Goal: Check status: Check status

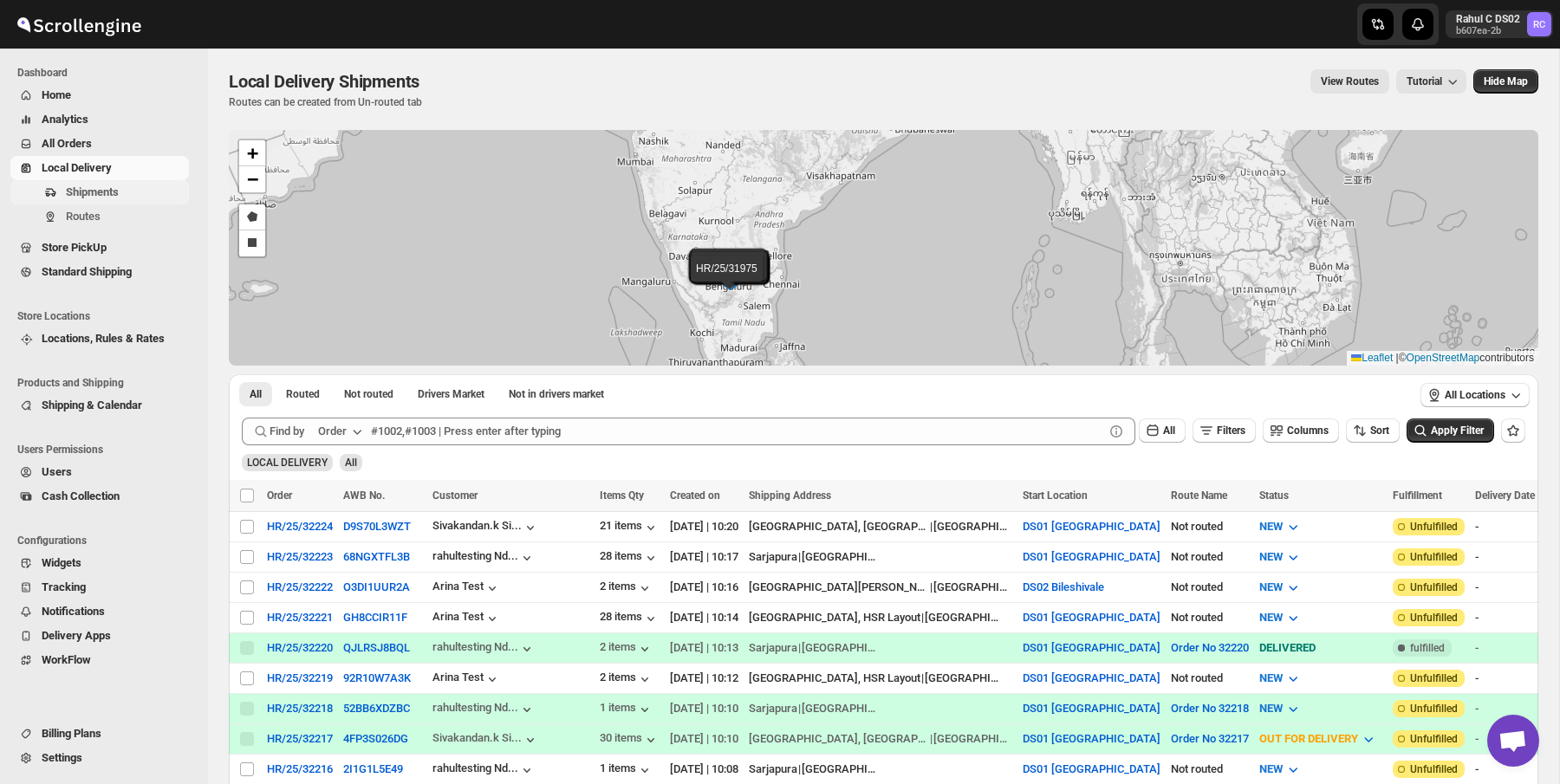
click at [132, 191] on span "Shipments" at bounding box center [126, 191] width 120 height 17
click at [132, 272] on span "Standard Shipping" at bounding box center [86, 271] width 90 height 13
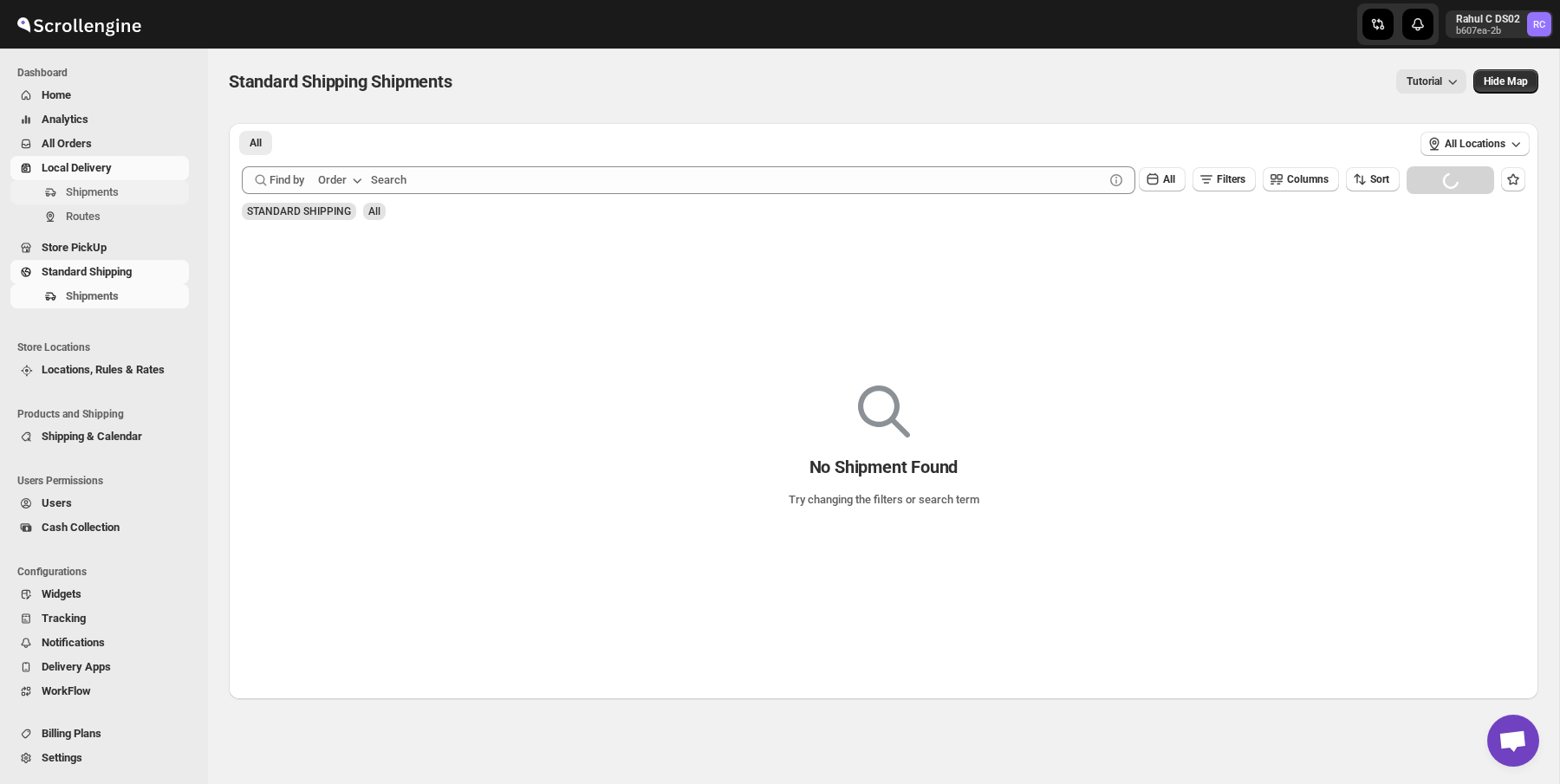
click at [141, 187] on span "Shipments" at bounding box center [126, 191] width 120 height 17
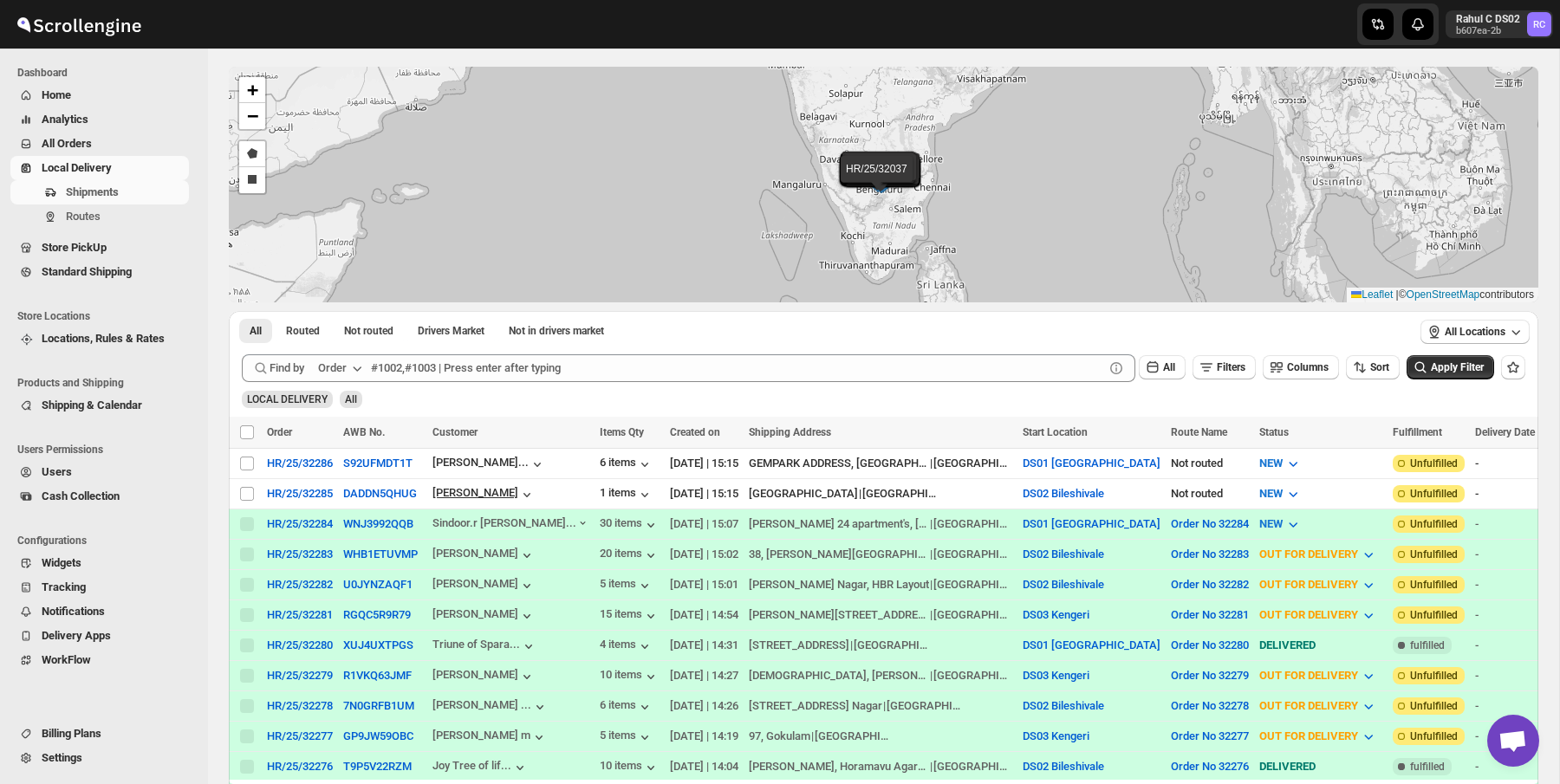
scroll to position [195, 0]
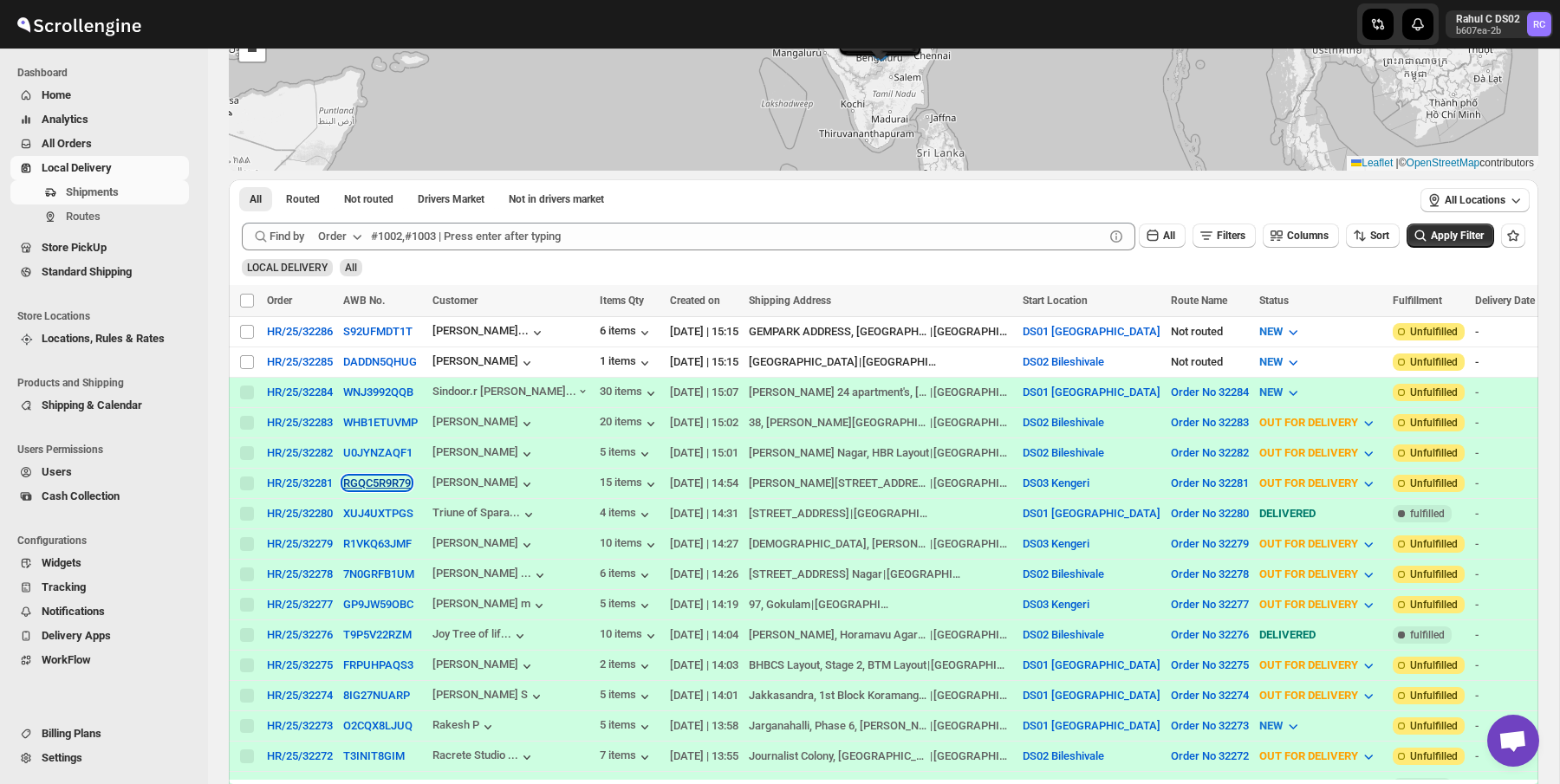
click at [410, 485] on button "RGQC5R9R79" at bounding box center [377, 483] width 67 height 13
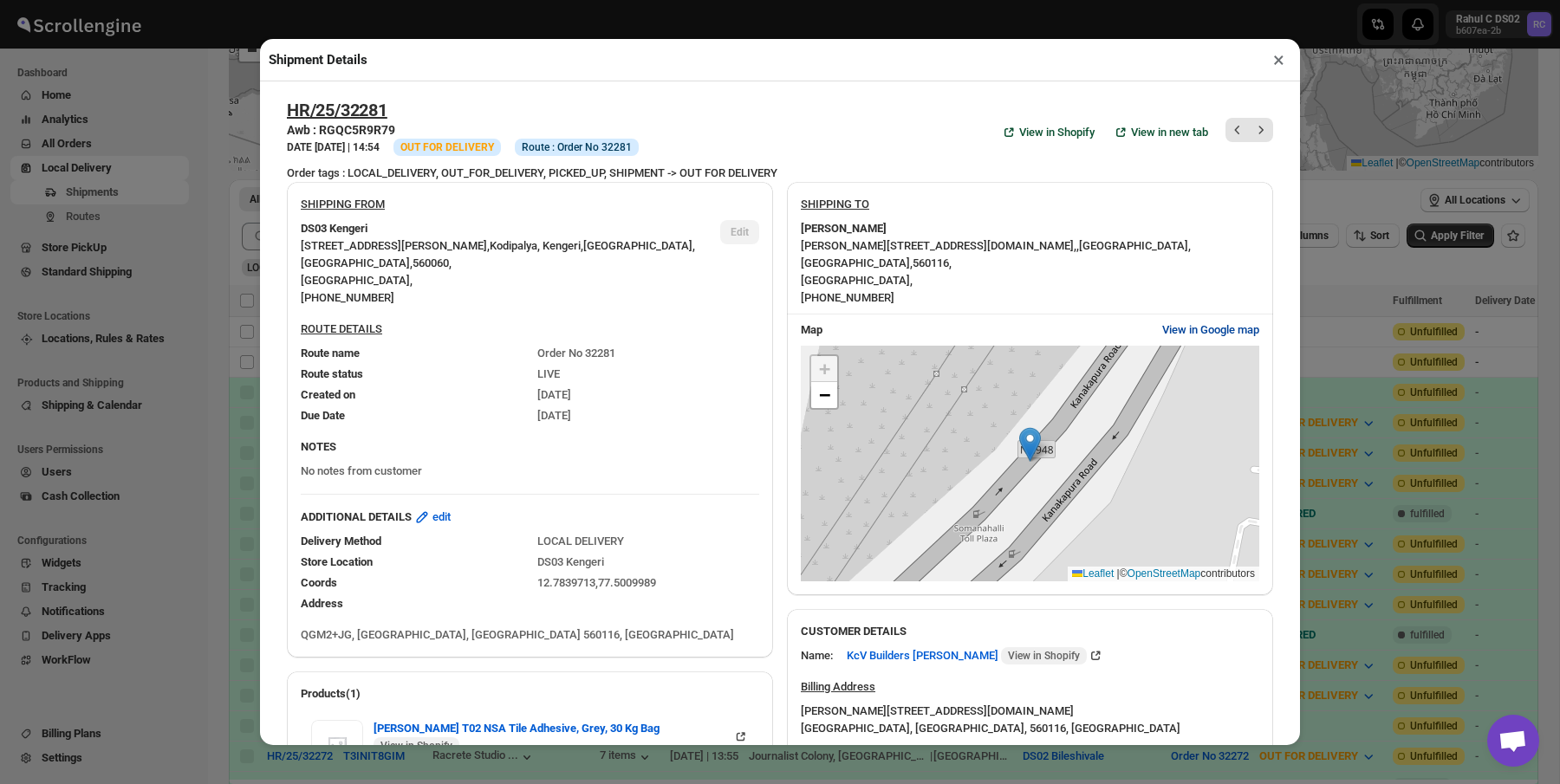
click at [1181, 324] on span "View in Google map" at bounding box center [1210, 329] width 97 height 17
click at [222, 206] on div "Shipment Details × HR/25/32281 Awb : RGQC5R9R79 DATE [DATE] | 14:54 Info OUT FO…" at bounding box center [780, 392] width 1560 height 784
click at [108, 215] on span "Routes" at bounding box center [126, 216] width 120 height 17
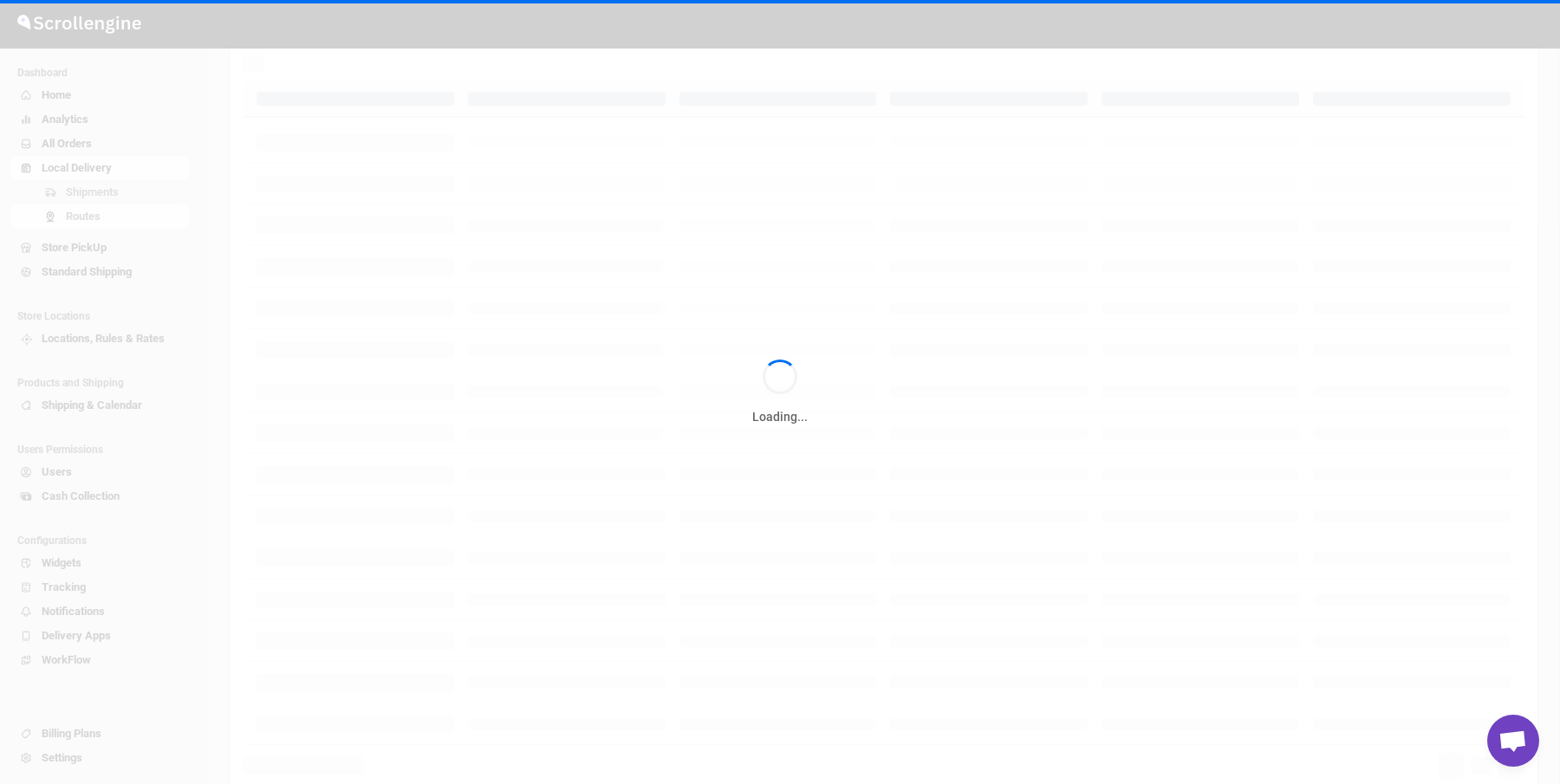
click at [108, 223] on div "Loading..." at bounding box center [780, 392] width 1560 height 784
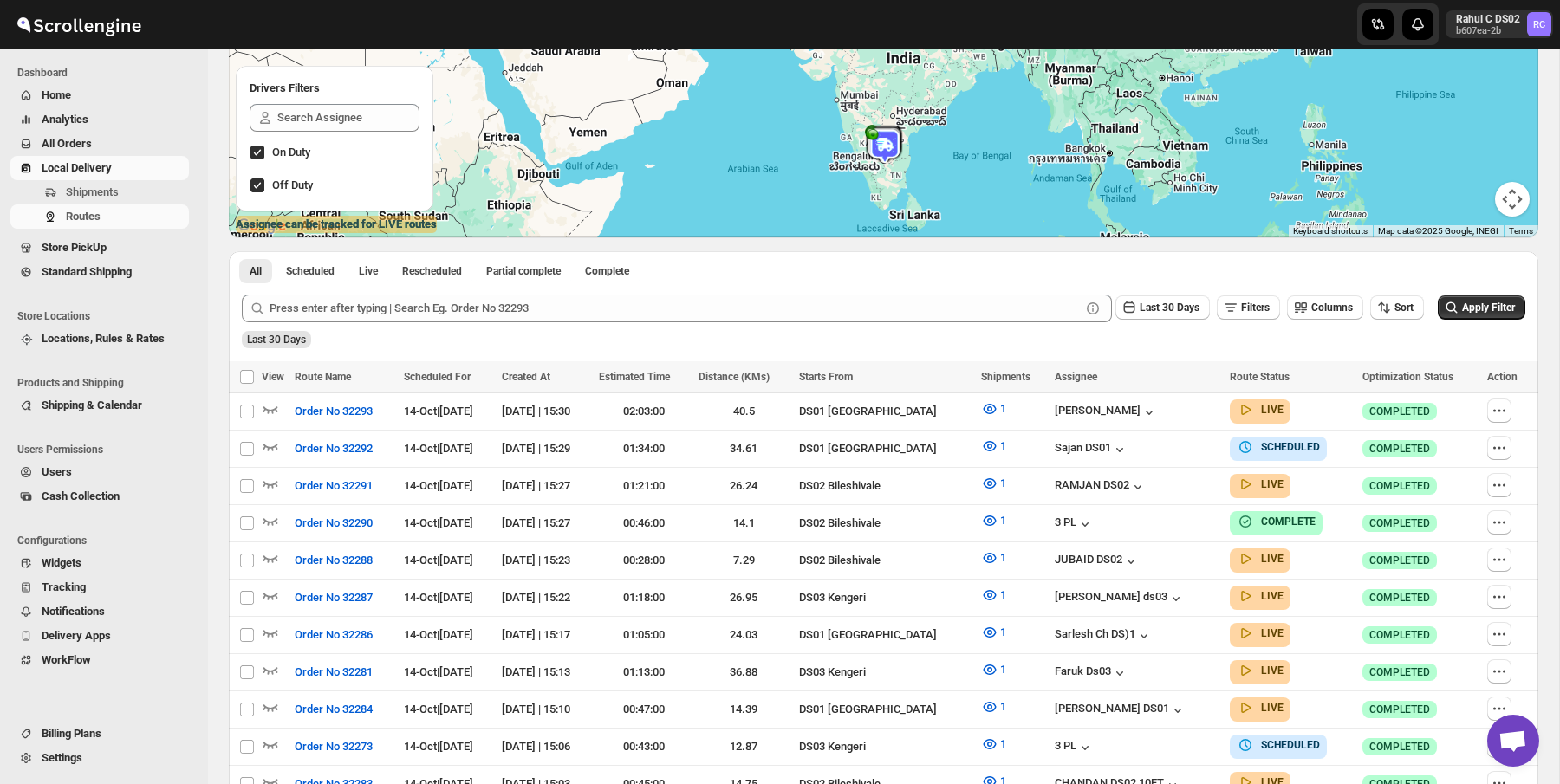
scroll to position [885, 0]
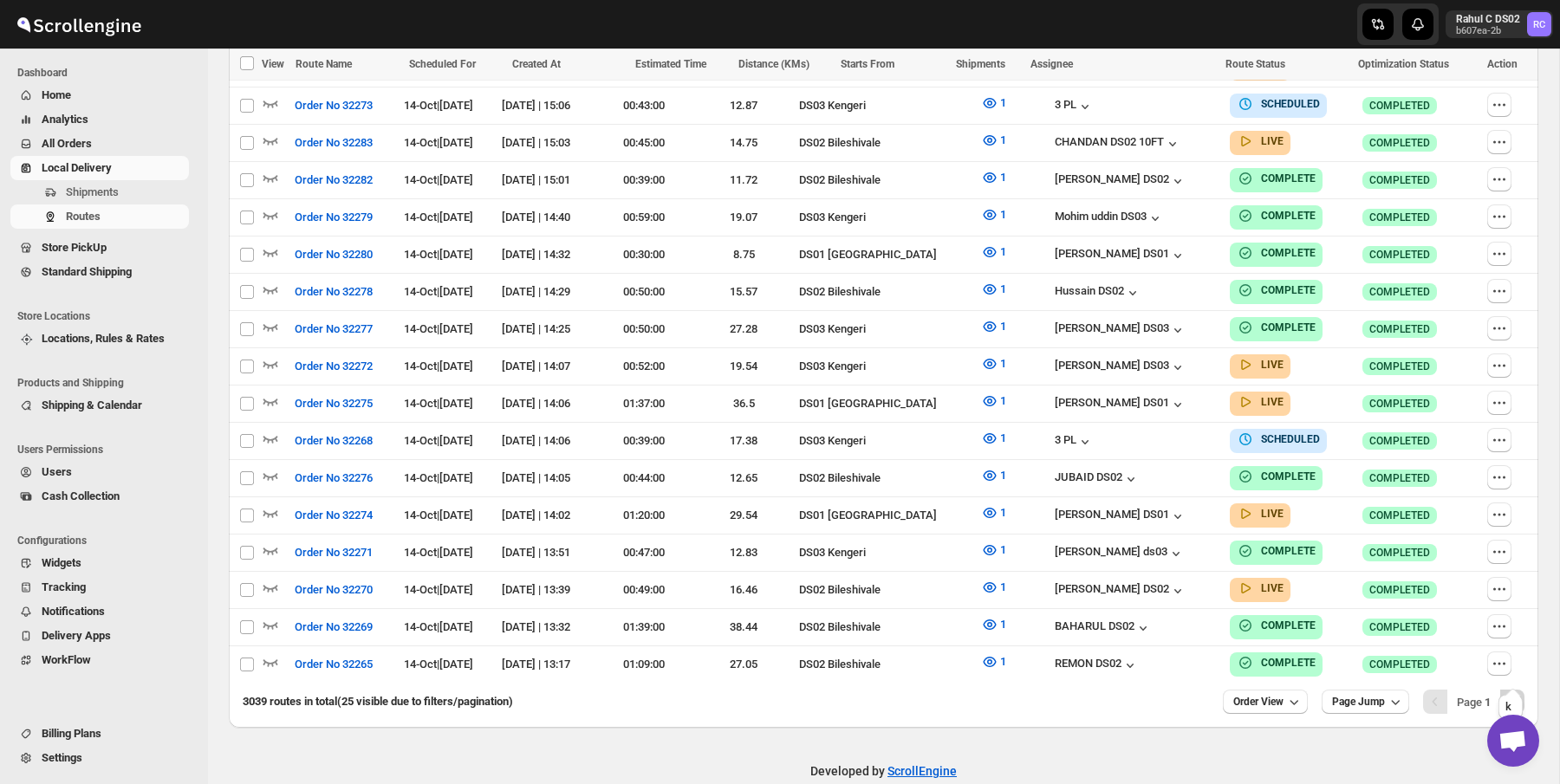
click at [1504, 693] on icon "Next" at bounding box center [1512, 701] width 17 height 17
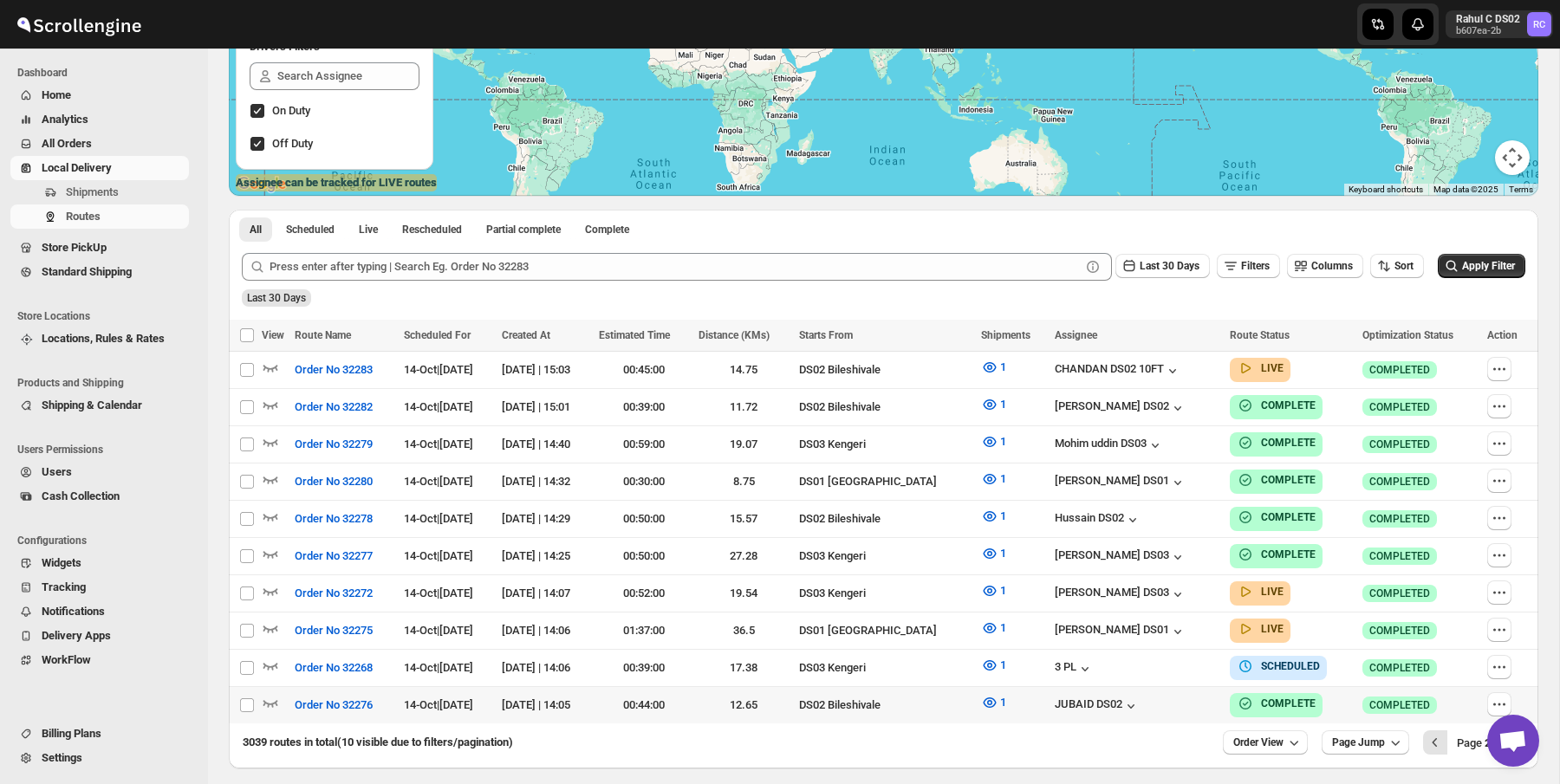
scroll to position [344, 0]
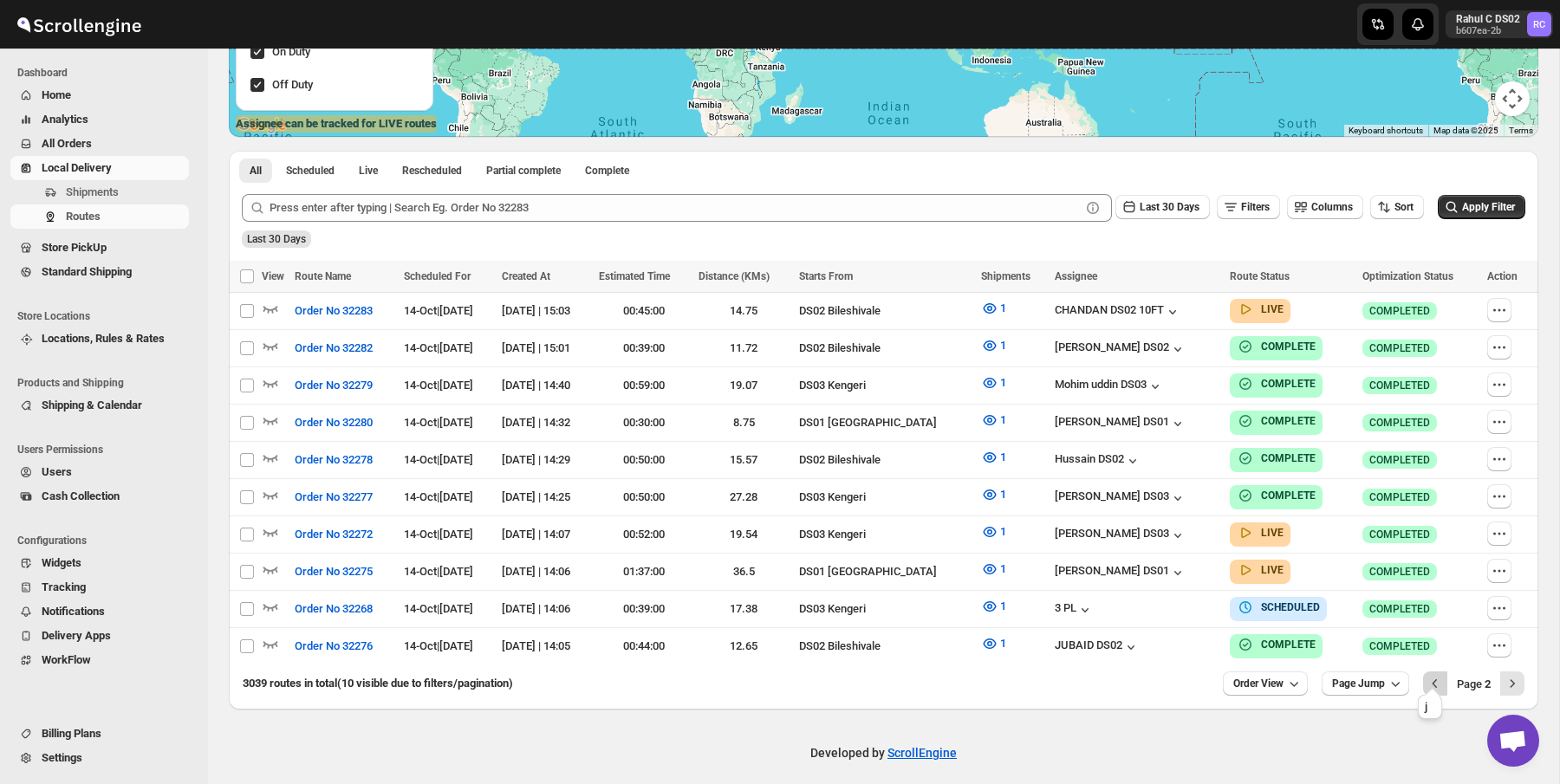
click at [1423, 671] on button "Previous" at bounding box center [1435, 683] width 25 height 24
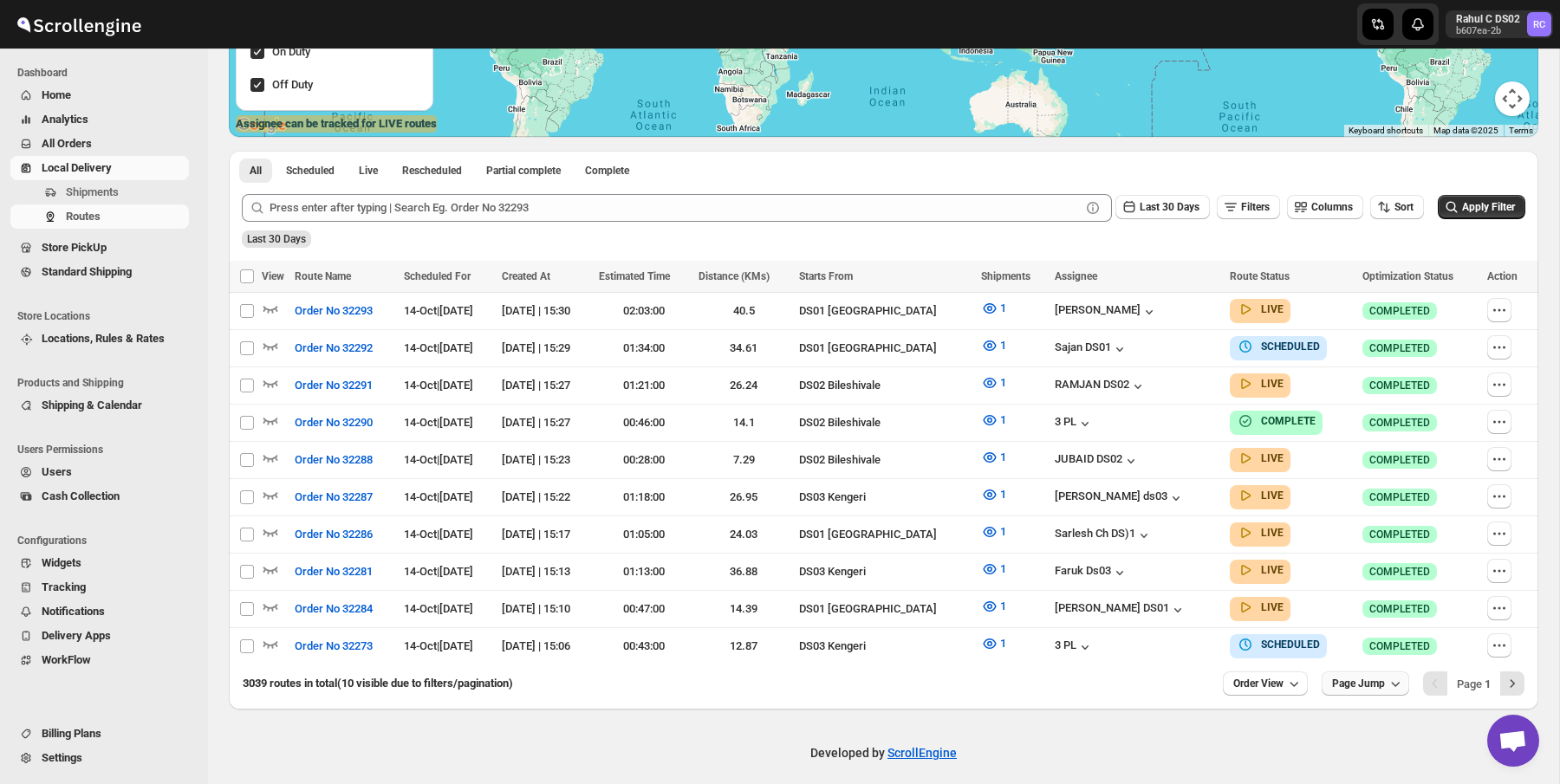
click at [1348, 677] on span "Page Jump" at bounding box center [1359, 683] width 53 height 14
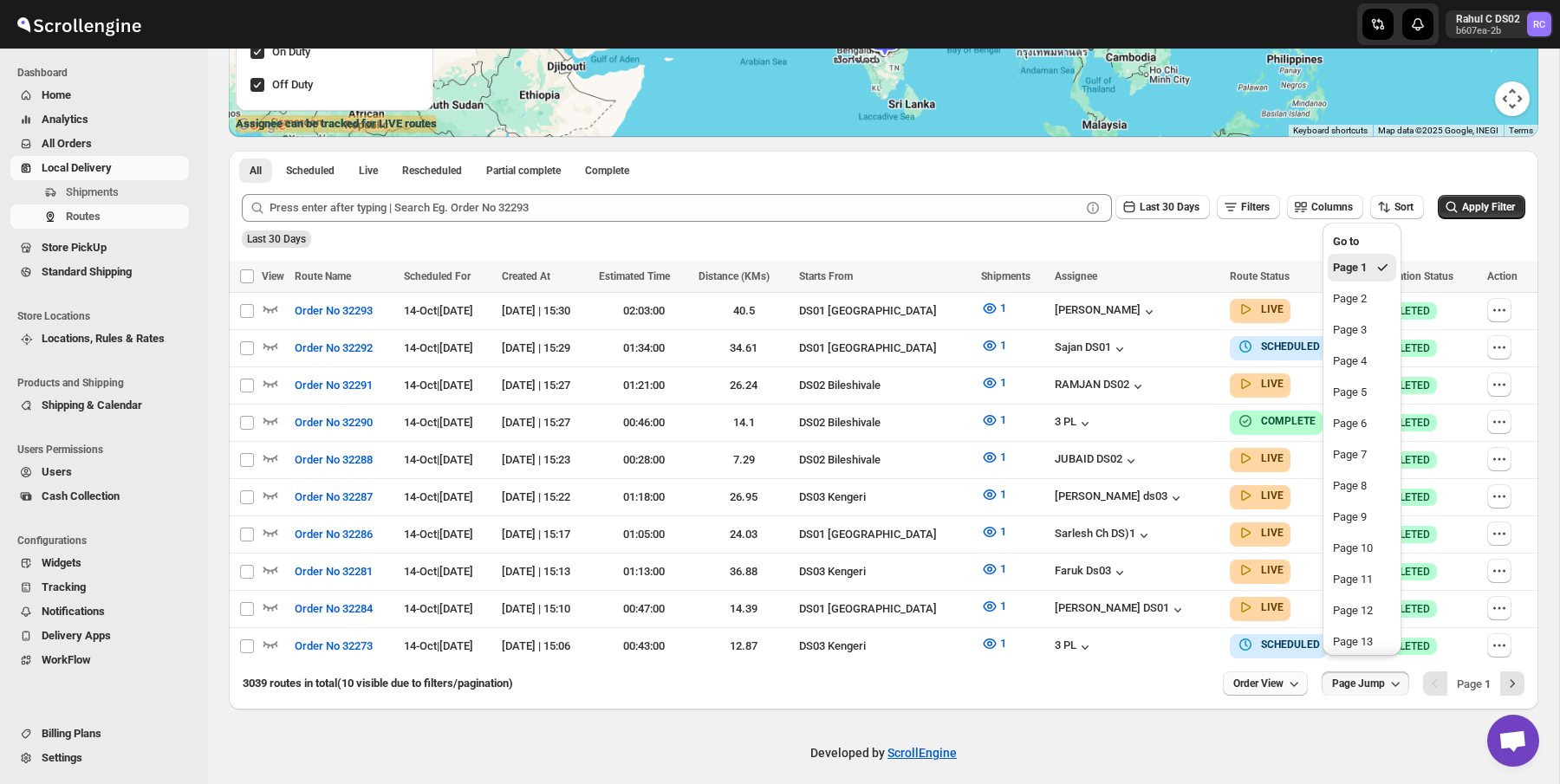
click at [1276, 681] on button "Order View" at bounding box center [1265, 683] width 85 height 24
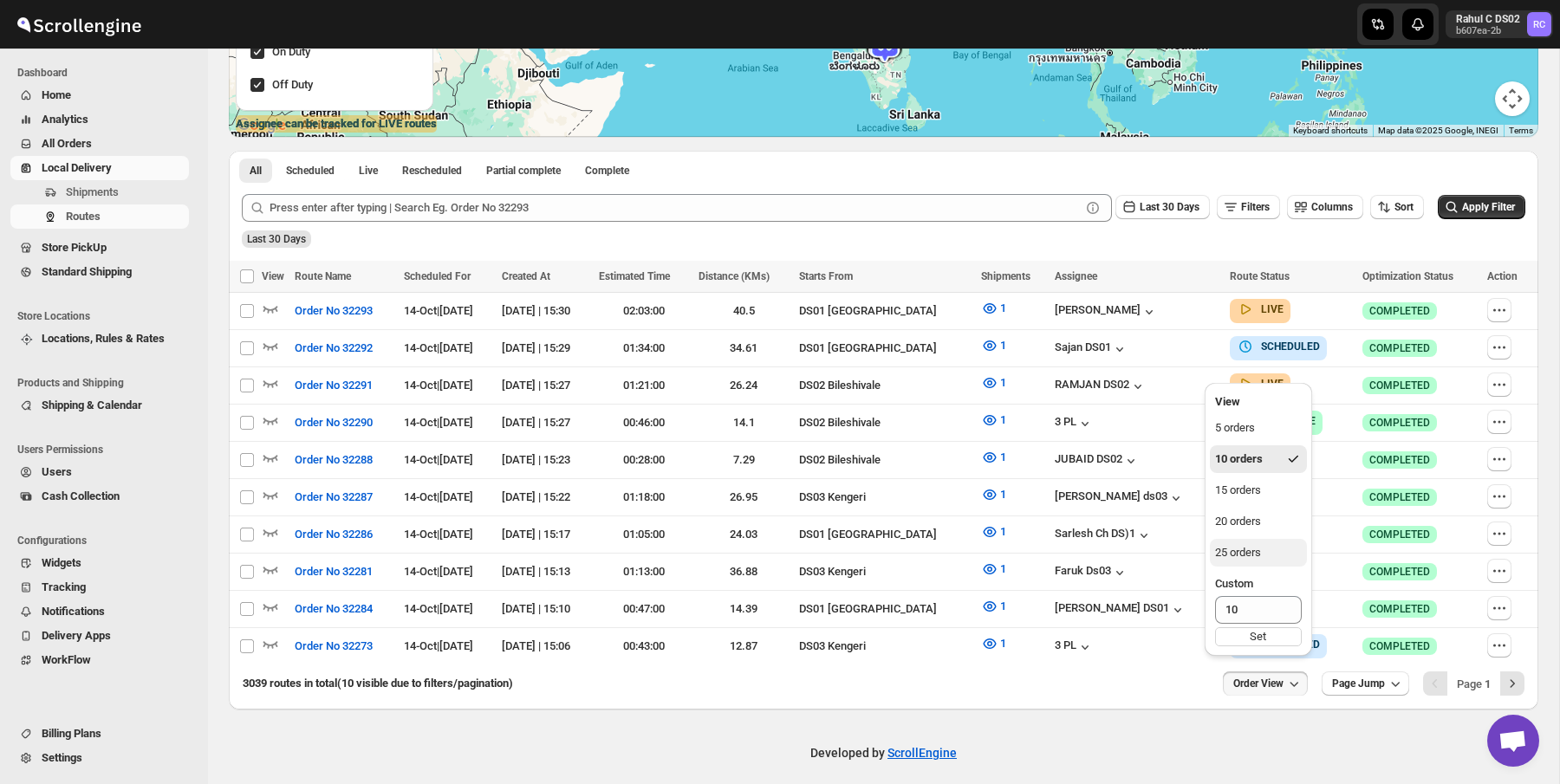
click at [1256, 562] on button "25 orders" at bounding box center [1258, 553] width 97 height 28
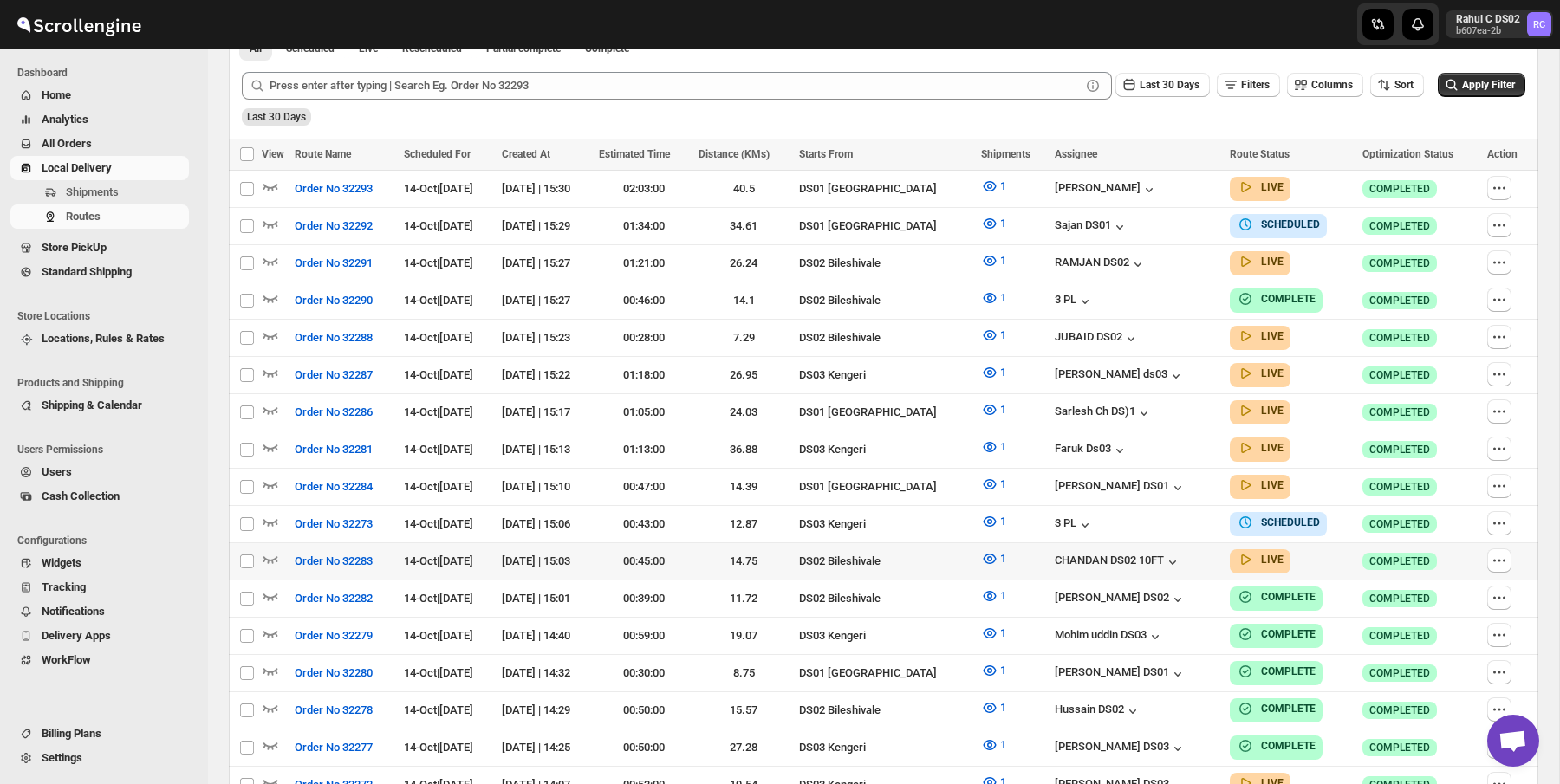
scroll to position [885, 0]
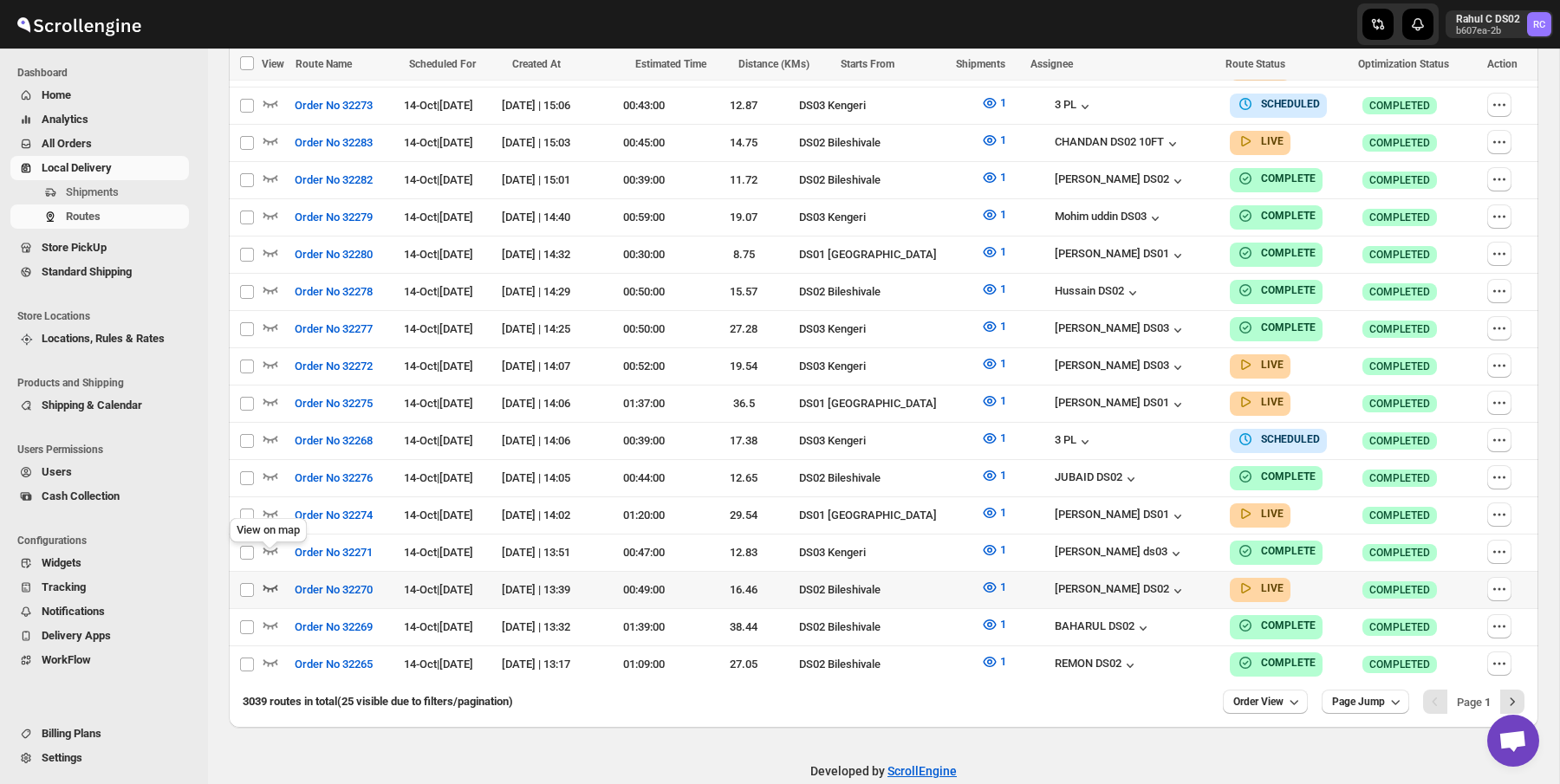
click at [269, 579] on icon "button" at bounding box center [270, 587] width 17 height 17
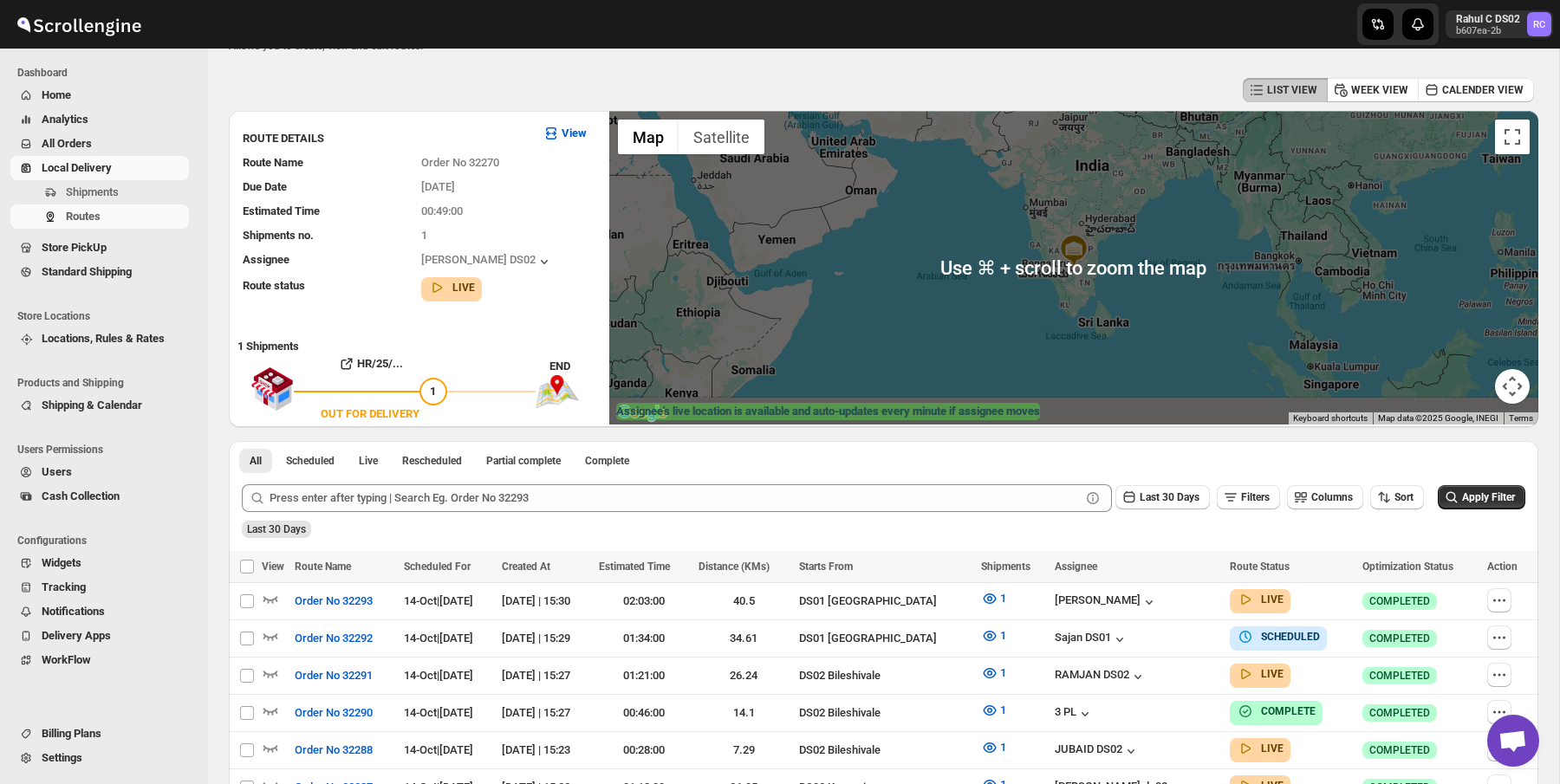
scroll to position [0, 0]
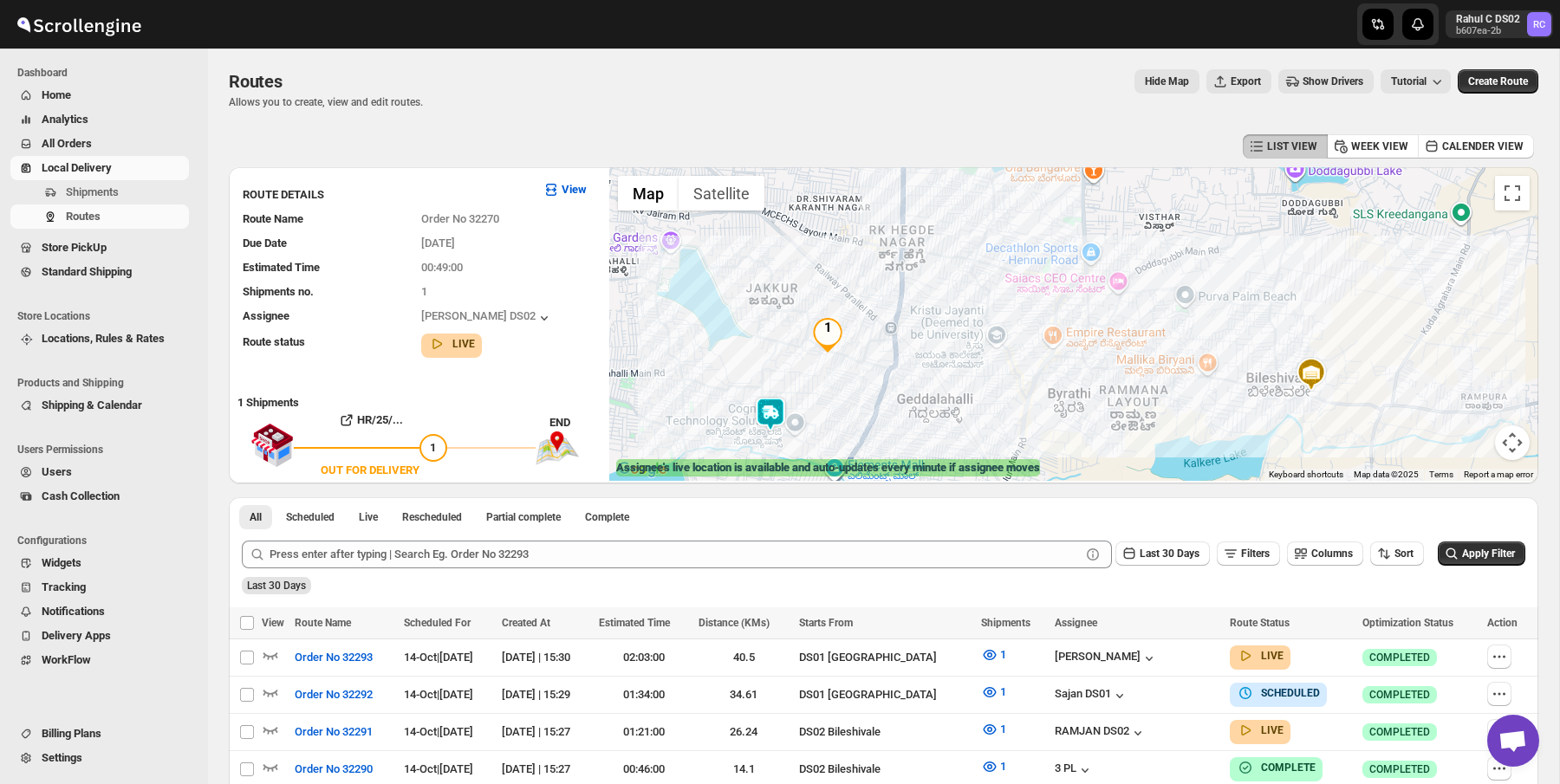
click at [824, 333] on img "1" at bounding box center [828, 335] width 34 height 34
click at [776, 407] on img at bounding box center [770, 414] width 34 height 34
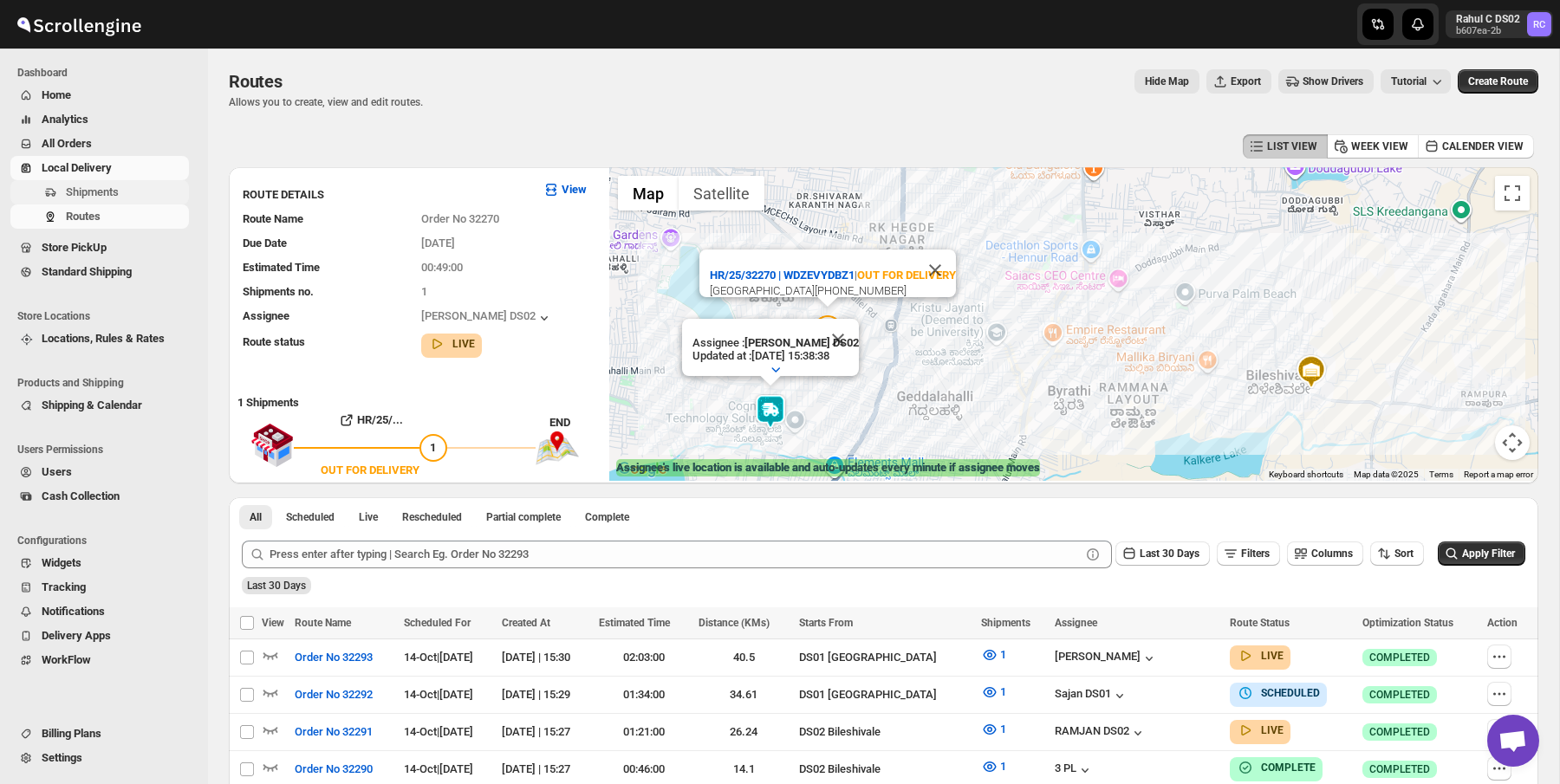
click at [106, 200] on span "Shipments" at bounding box center [126, 191] width 120 height 17
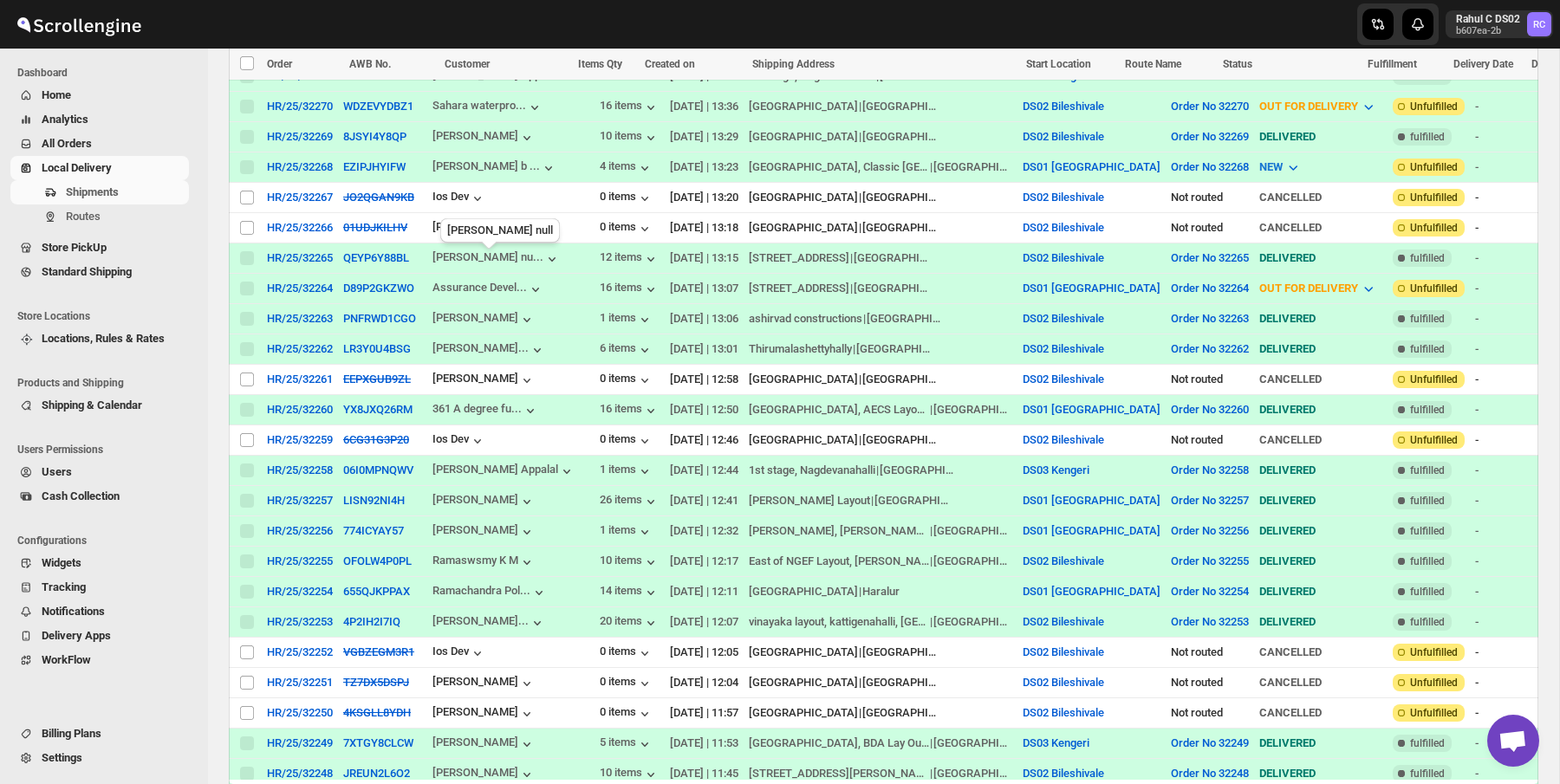
scroll to position [741, 0]
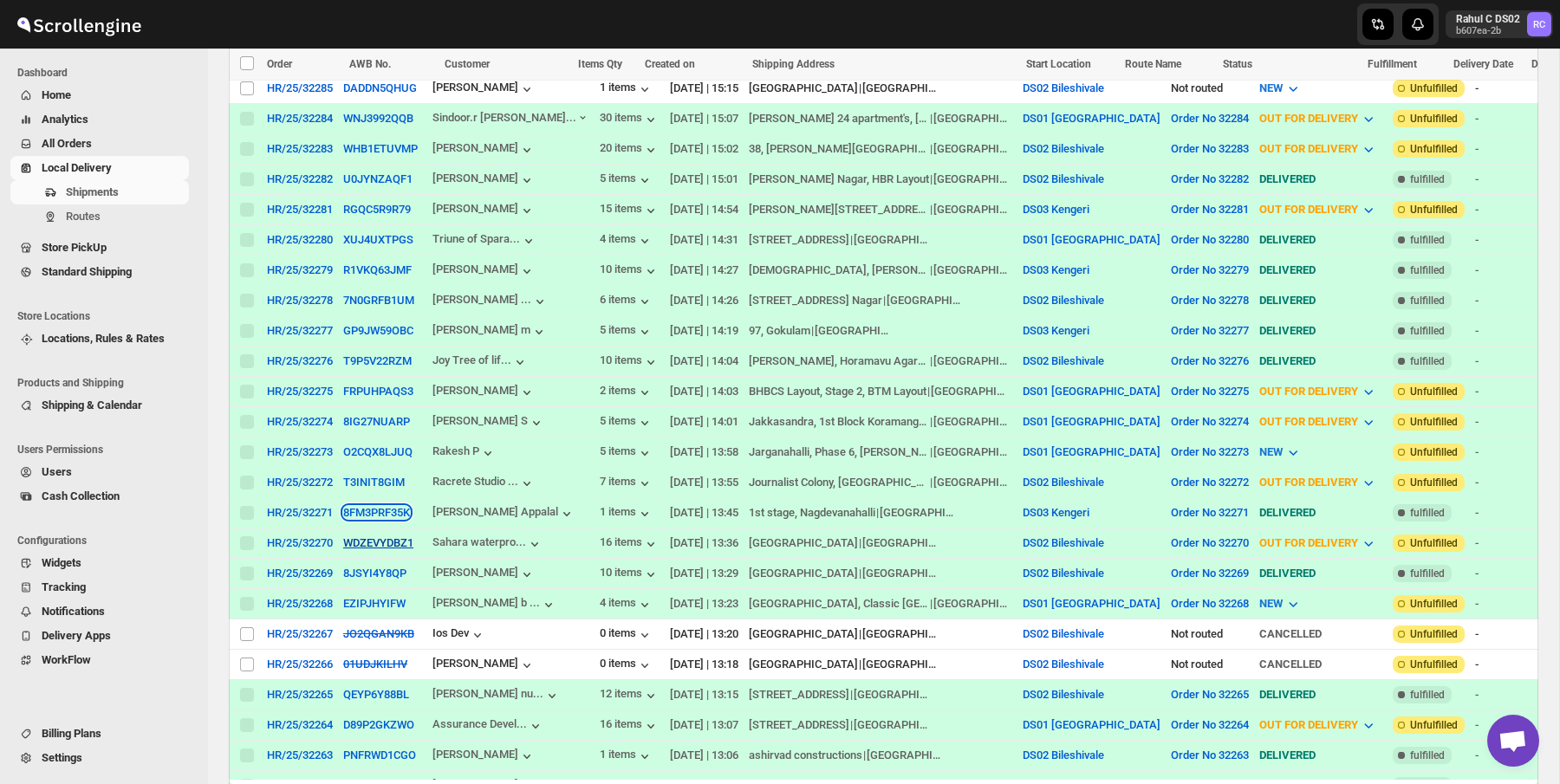
drag, startPoint x: 404, startPoint y: 517, endPoint x: 420, endPoint y: 546, distance: 33.1
click at [413, 546] on button "WDZEVYDBZ1" at bounding box center [378, 543] width 70 height 13
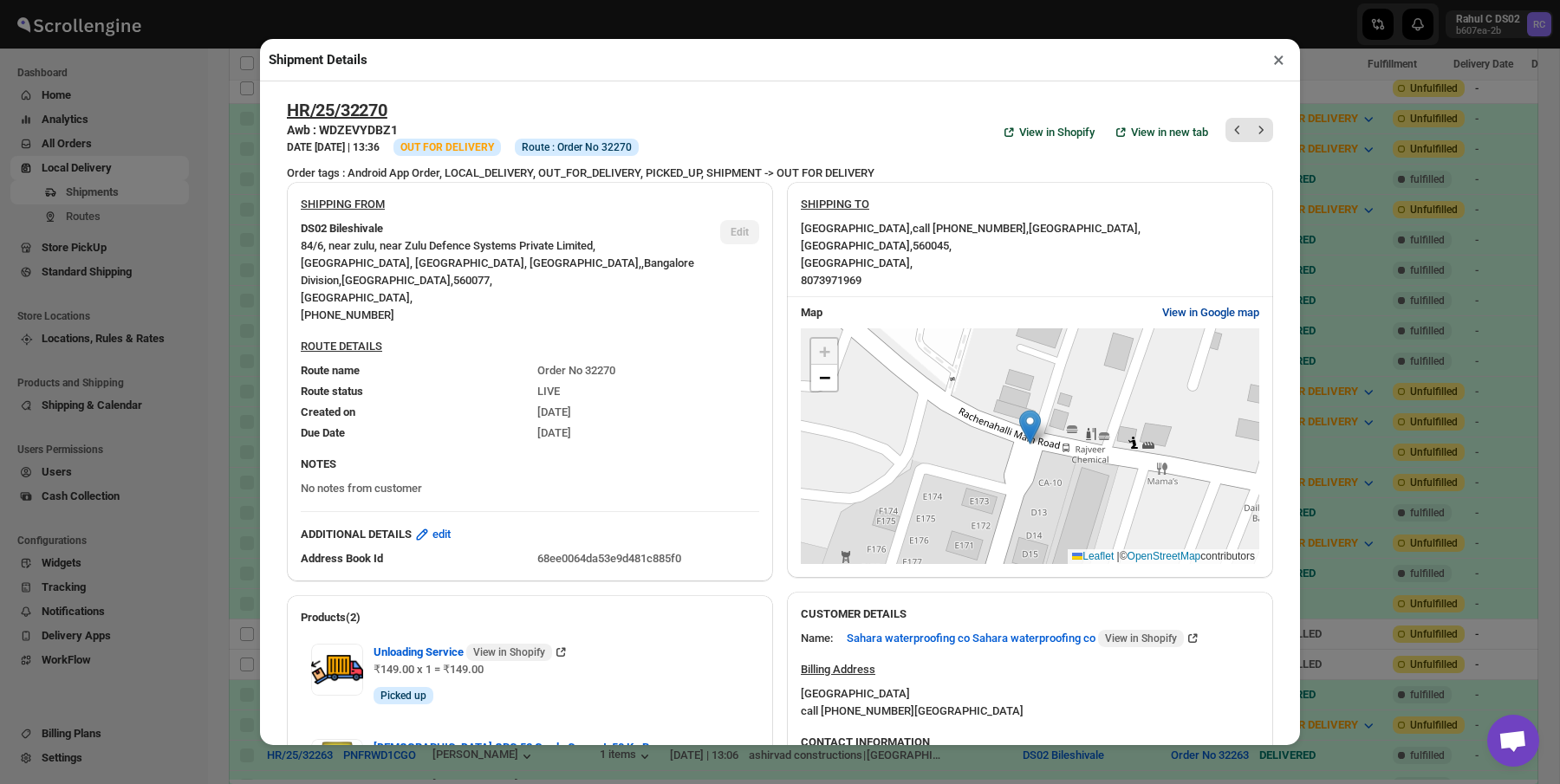
click at [1192, 308] on span "View in Google map" at bounding box center [1210, 312] width 97 height 17
